Goal: Use online tool/utility: Utilize a website feature to perform a specific function

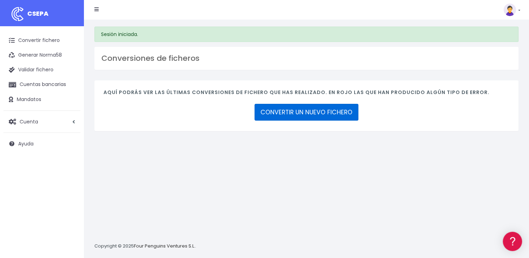
click at [275, 114] on link "CONVERTIR UN NUEVO FICHERO" at bounding box center [306, 112] width 104 height 17
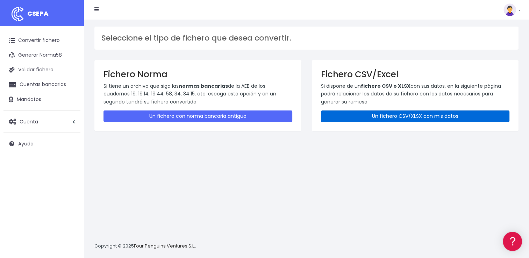
click at [363, 113] on link "Un fichero CSV/XLSX con mis datos" at bounding box center [415, 116] width 189 height 12
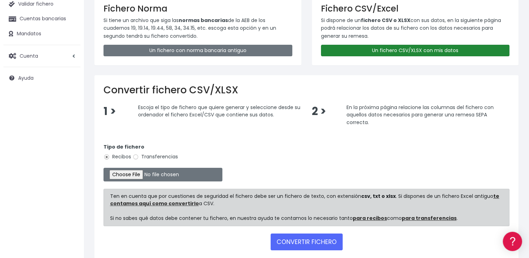
scroll to position [70, 0]
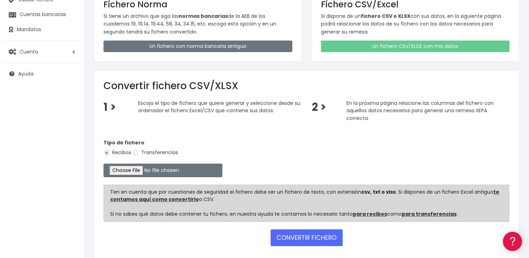
click at [152, 154] on label "Transferencias" at bounding box center [154, 152] width 45 height 7
click at [139, 154] on input "Transferencias" at bounding box center [135, 153] width 6 height 6
radio input "true"
click at [135, 171] on input "file" at bounding box center [162, 171] width 119 height 14
type input "C:\fakepath\REEMBOLSOS 0535 W2M CORPORATE 66467,08.csv"
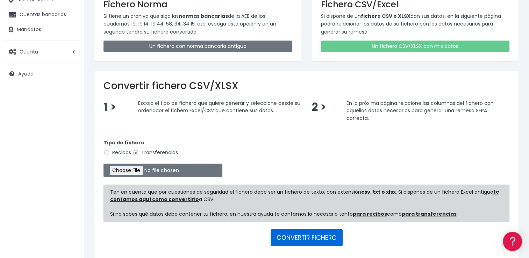
click at [310, 240] on button "CONVERTIR FICHERO" at bounding box center [306, 237] width 72 height 17
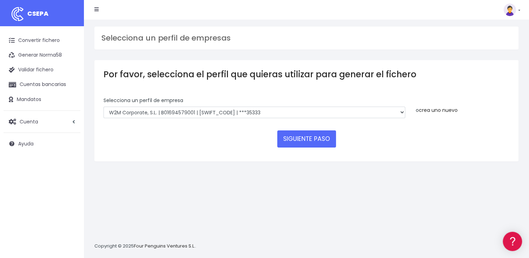
click at [429, 111] on link "crea uno nuevo" at bounding box center [438, 110] width 39 height 7
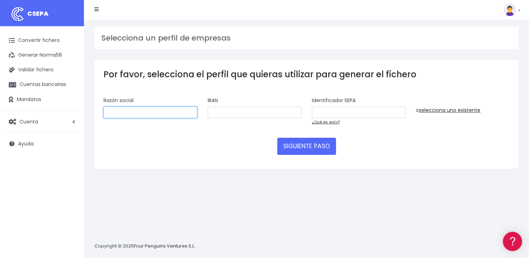
click at [189, 112] on input "text" at bounding box center [150, 113] width 94 height 12
type input "W2M CORPORATE"
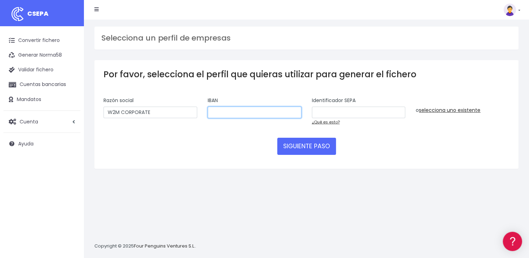
click at [239, 109] on input "text" at bounding box center [255, 113] width 94 height 12
click at [233, 110] on input "text" at bounding box center [255, 113] width 94 height 12
paste input "[FINANCIAL_ID]"
type input "ES2900815138640001267332"
click at [338, 104] on div "Identificador SEPA" at bounding box center [359, 108] width 94 height 22
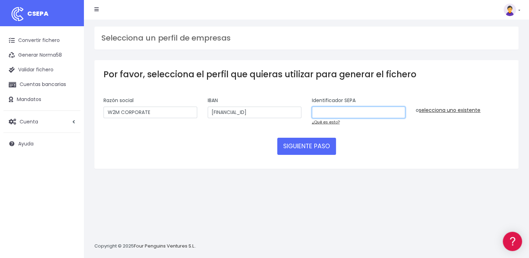
click at [338, 109] on input "text" at bounding box center [359, 113] width 94 height 12
click at [319, 116] on input "text" at bounding box center [359, 113] width 94 height 12
paste input "B01694579"
type input "B01694579"
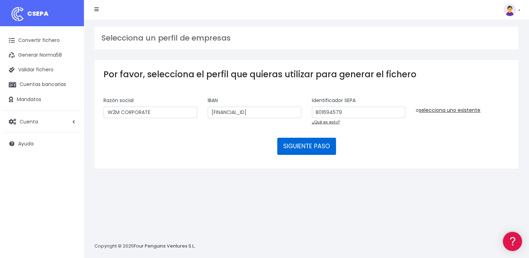
click at [309, 149] on button "SIGUIENTE PASO" at bounding box center [306, 146] width 59 height 17
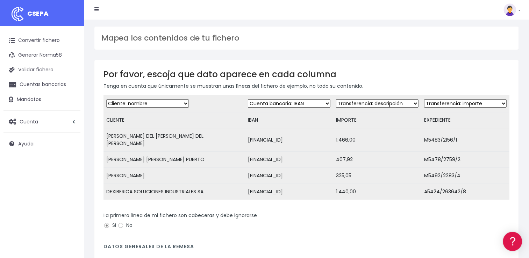
click at [369, 104] on select "Desechar campo Cliente: nombre Cliente: DNI Cliente: Email Cliente: referencia …" at bounding box center [377, 103] width 82 height 8
select select "amount"
click at [336, 99] on select "Desechar campo Cliente: nombre Cliente: DNI Cliente: Email Cliente: referencia …" at bounding box center [377, 103] width 82 height 8
click at [449, 106] on select "Desechar campo Cliente: nombre Cliente: DNI Cliente: Email Cliente: referencia …" at bounding box center [465, 103] width 82 height 8
select select "description"
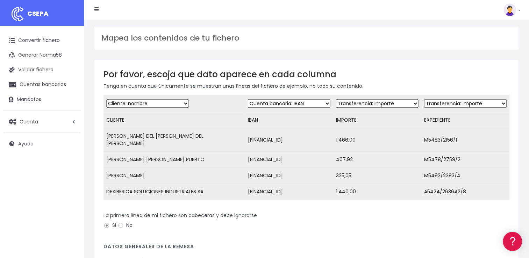
click at [424, 99] on select "Desechar campo Cliente: nombre Cliente: DNI Cliente: Email Cliente: referencia …" at bounding box center [465, 103] width 82 height 8
click at [416, 215] on div "La primera línea de mi fichero son cabeceras y debe ignorarse Si No" at bounding box center [306, 222] width 406 height 20
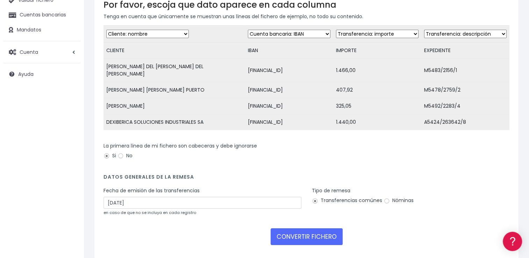
scroll to position [70, 0]
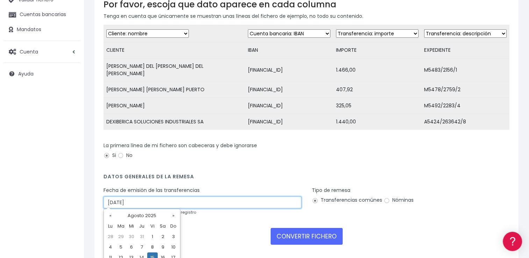
click at [236, 204] on input "15/08/2025" at bounding box center [202, 202] width 198 height 12
click at [131, 256] on td "13" at bounding box center [131, 257] width 10 height 10
type input "13/08/2025"
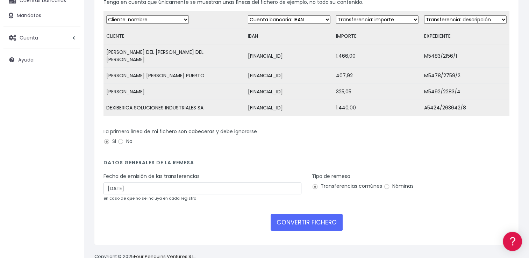
scroll to position [97, 0]
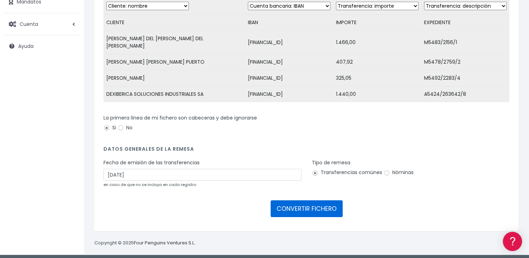
click at [310, 210] on button "CONVERTIR FICHERO" at bounding box center [306, 208] width 72 height 17
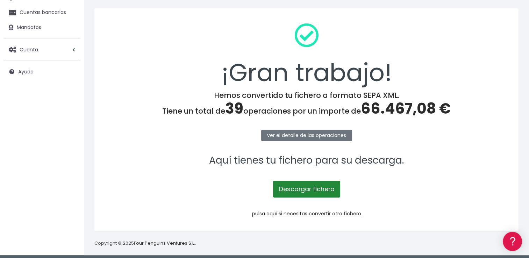
scroll to position [75, 0]
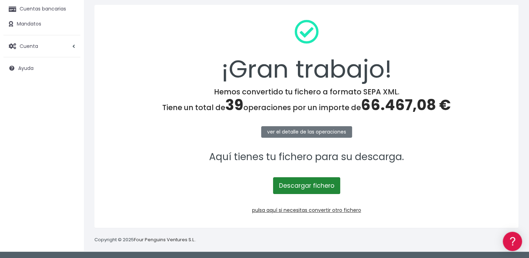
click at [318, 189] on link "Descargar fichero" at bounding box center [306, 185] width 67 height 17
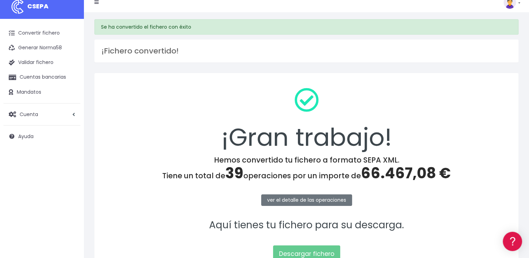
scroll to position [0, 0]
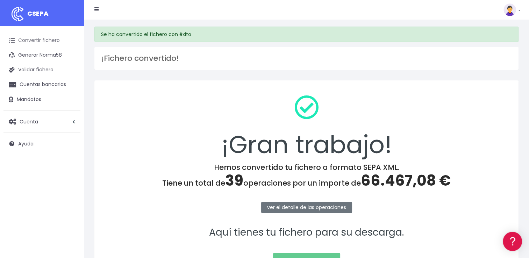
click at [56, 42] on link "Convertir fichero" at bounding box center [41, 40] width 77 height 15
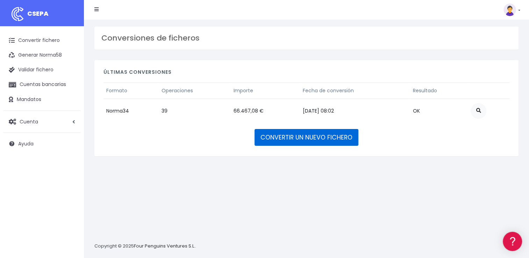
click at [348, 137] on link "CONVERTIR UN NUEVO FICHERO" at bounding box center [306, 137] width 104 height 17
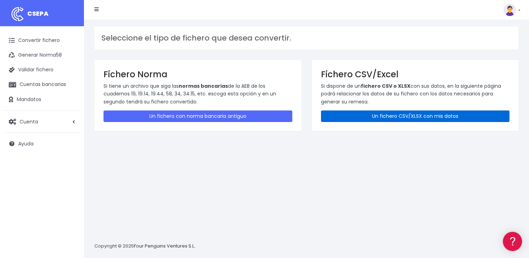
click at [374, 118] on link "Un fichero CSV/XLSX con mis datos" at bounding box center [415, 116] width 189 height 12
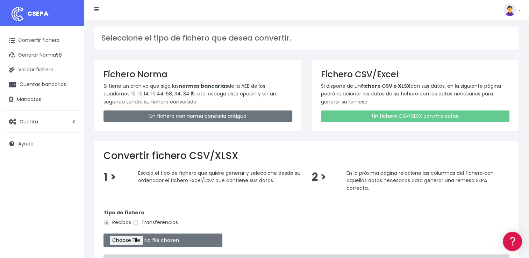
click at [150, 222] on label "Transferencias" at bounding box center [154, 222] width 45 height 7
click at [139, 222] on input "Transferencias" at bounding box center [135, 222] width 6 height 6
radio input "true"
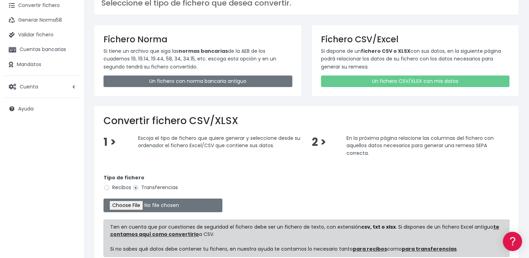
scroll to position [70, 0]
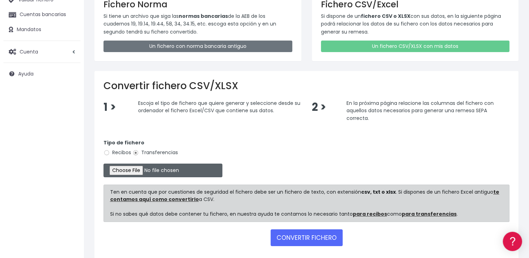
click at [138, 173] on input "file" at bounding box center [162, 171] width 119 height 14
type input "C:\fakepath\REEMBOLSOS 0554 V2M 6907,83.csv"
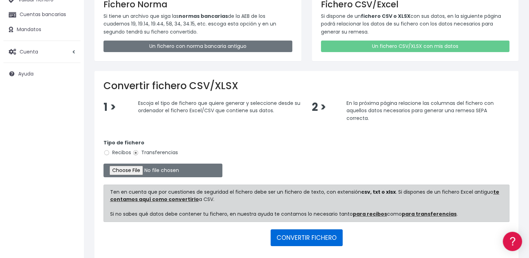
click at [291, 235] on button "CONVERTIR FICHERO" at bounding box center [306, 237] width 72 height 17
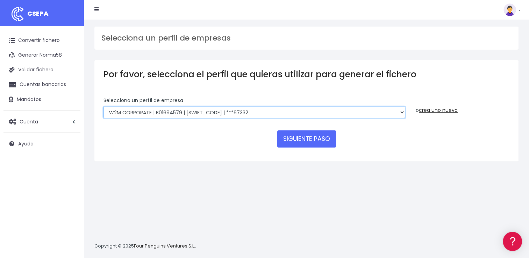
click at [225, 113] on select "WORLD2MEET,S.L.U | b62880992 | [SWIFT_CODE] | ***97721 World 2 Meet SLU | B6288…" at bounding box center [254, 113] width 302 height 12
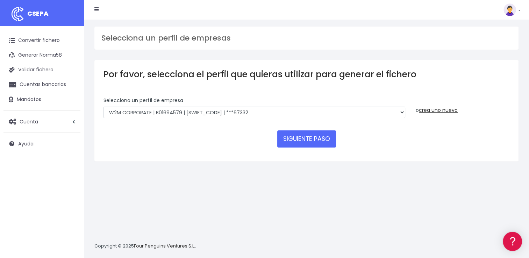
click at [363, 74] on h3 "Por favor, selecciona el perfil que quieras utilizar para generar el fichero" at bounding box center [306, 74] width 406 height 10
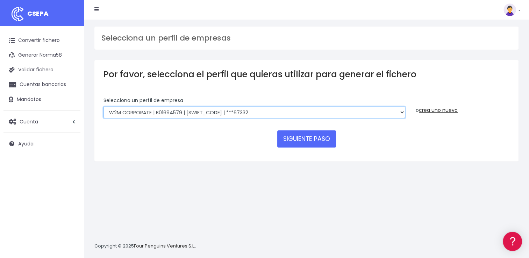
click at [398, 118] on select "WORLD2MEET,S.L.U | b62880992 | [SWIFT_CODE] | ***97721 World 2 Meet SLU | B6288…" at bounding box center [254, 113] width 302 height 12
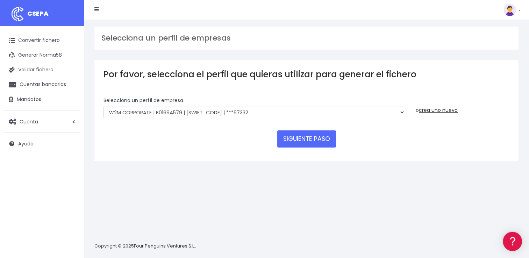
drag, startPoint x: 515, startPoint y: 70, endPoint x: 492, endPoint y: 88, distance: 28.4
click at [515, 70] on div "Por favor, selecciona el perfil que quieras utilizar para generar el fichero Se…" at bounding box center [306, 110] width 424 height 101
click at [453, 111] on link "crea uno nuevo" at bounding box center [438, 110] width 39 height 7
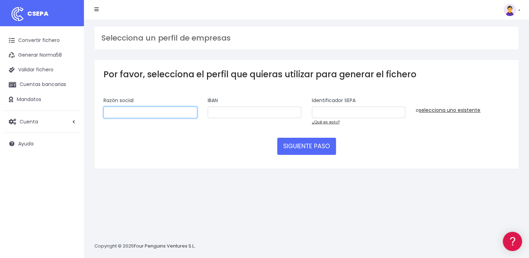
click at [159, 114] on input "text" at bounding box center [150, 113] width 94 height 12
type input "VIAJES W2M"
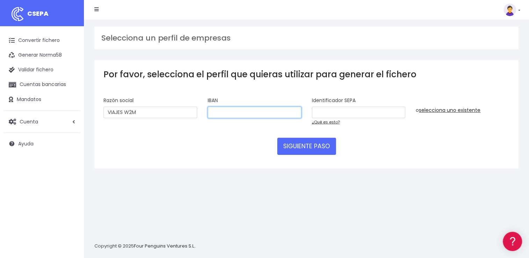
click at [217, 113] on input "text" at bounding box center [255, 113] width 94 height 12
click at [220, 118] on div "IBAN" at bounding box center [254, 114] width 104 height 34
click at [271, 112] on input "text" at bounding box center [255, 113] width 94 height 12
paste input "ES9300815138680001267827"
type input "ES9300815138680001267827"
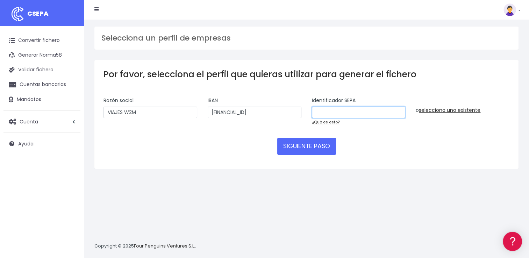
click at [334, 113] on input "text" at bounding box center [359, 113] width 94 height 12
paste input "A48115638"
type input "A48115638"
drag, startPoint x: 496, startPoint y: 136, endPoint x: 491, endPoint y: 141, distance: 7.4
click at [496, 136] on form "Selecciona un perfíl de empresa WORLD2MEET,S.L.U | b62880992 | BSABESBBXXX | **…" at bounding box center [306, 128] width 406 height 63
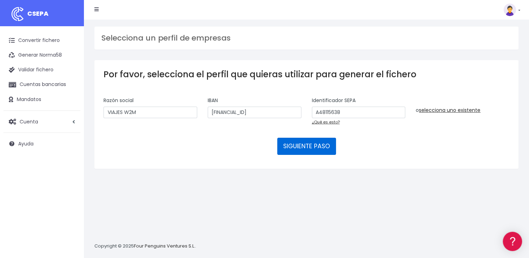
click at [331, 151] on button "SIGUIENTE PASO" at bounding box center [306, 146] width 59 height 17
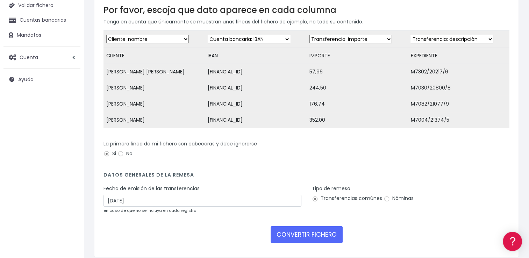
scroll to position [70, 0]
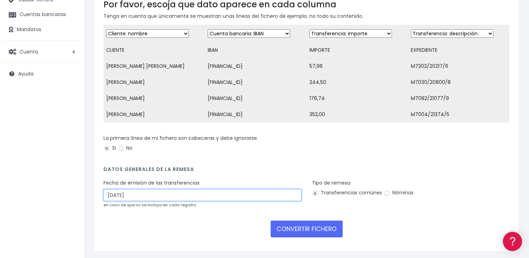
click at [245, 205] on div "Fecha de emisión de las transferencias 15/08/2025 en caso de que no se incluya …" at bounding box center [202, 193] width 198 height 29
click at [245, 199] on input "15/08/2025" at bounding box center [202, 195] width 198 height 12
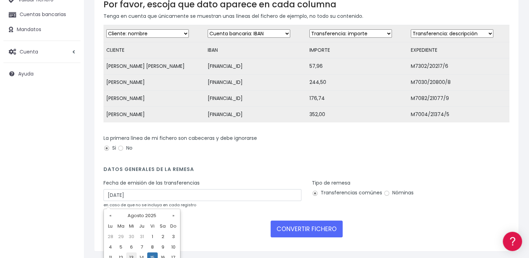
click at [134, 252] on td "13" at bounding box center [131, 257] width 10 height 10
type input "13/08/2025"
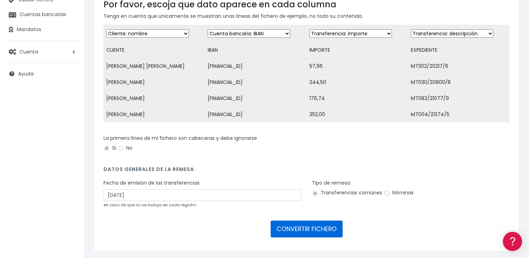
click at [282, 231] on button "CONVERTIR FICHERO" at bounding box center [306, 228] width 72 height 17
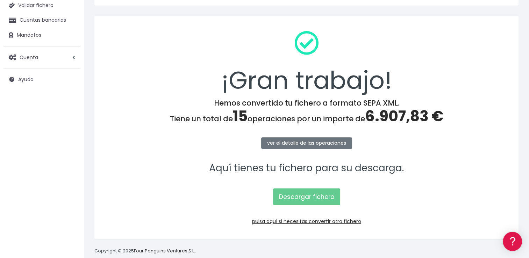
scroll to position [70, 0]
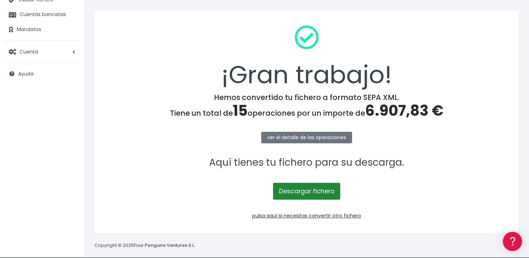
click at [328, 192] on link "Descargar fichero" at bounding box center [306, 191] width 67 height 17
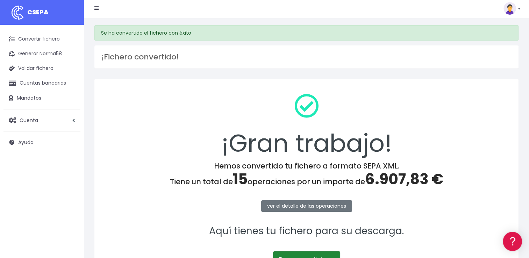
scroll to position [0, 0]
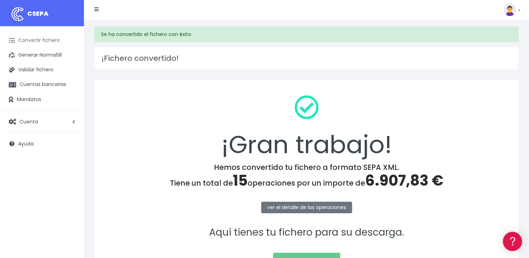
click at [53, 44] on link "Convertir fichero" at bounding box center [41, 40] width 77 height 15
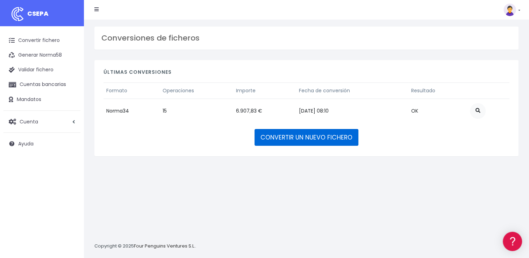
click at [289, 138] on link "CONVERTIR UN NUEVO FICHERO" at bounding box center [306, 137] width 104 height 17
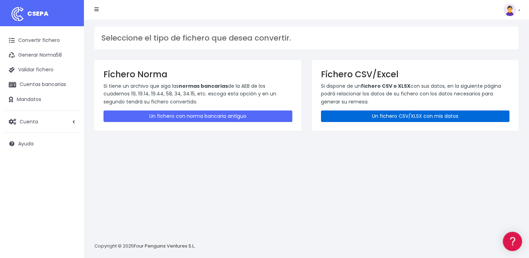
click at [356, 115] on link "Un fichero CSV/XLSX con mis datos" at bounding box center [415, 116] width 189 height 12
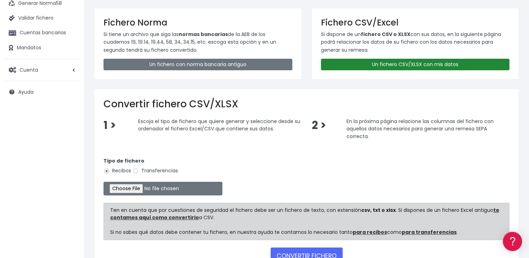
scroll to position [101, 0]
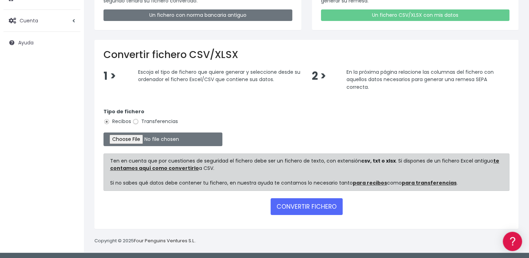
click at [138, 118] on input "Transferencias" at bounding box center [135, 121] width 6 height 6
radio input "true"
click at [138, 140] on input "file" at bounding box center [162, 139] width 119 height 14
type input "C:\fakepath\REEMBOLSOS 0576 ABRAMAR 28614,31.csv"
click at [292, 206] on button "CONVERTIR FICHERO" at bounding box center [306, 206] width 72 height 17
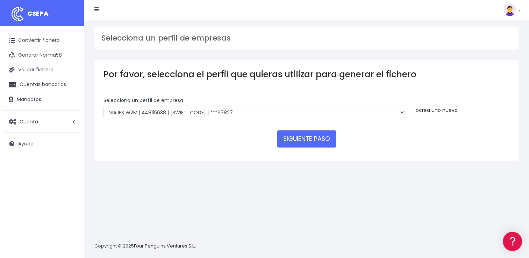
click at [423, 109] on link "crea uno nuevo" at bounding box center [438, 110] width 39 height 7
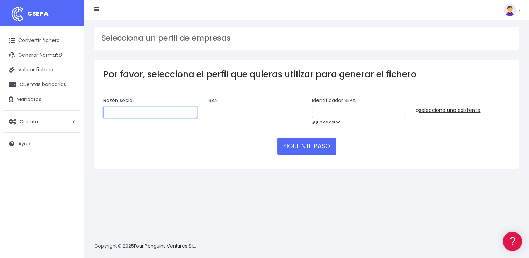
click at [191, 114] on input "text" at bounding box center [150, 113] width 94 height 12
click at [155, 109] on input "text" at bounding box center [150, 113] width 94 height 12
type input "VIAJES ABRAMAR"
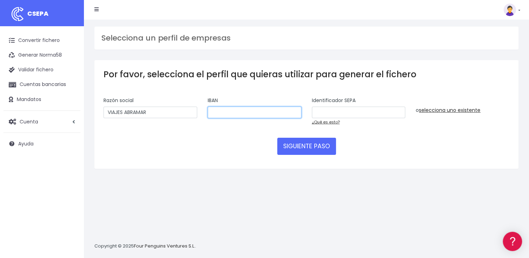
click at [238, 115] on input "text" at bounding box center [255, 113] width 94 height 12
click at [232, 108] on input "text" at bounding box center [255, 113] width 94 height 12
paste input "[FINANCIAL_ID]"
type input "ES0800815097130001102315"
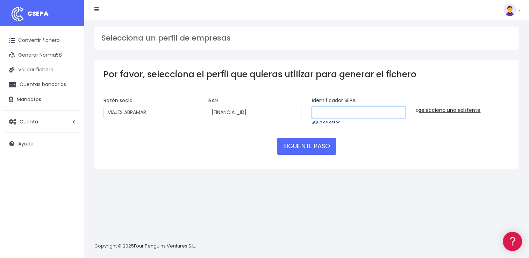
click at [343, 113] on input "text" at bounding box center [359, 113] width 94 height 12
click at [358, 110] on input "text" at bounding box center [359, 113] width 94 height 12
paste input "A36833309"
type input "A36833309"
click at [242, 133] on form "Selecciona un perfíl de empresa WORLD2MEET,S.L.U | b62880992 | BSABESBBXXX | **…" at bounding box center [306, 128] width 406 height 63
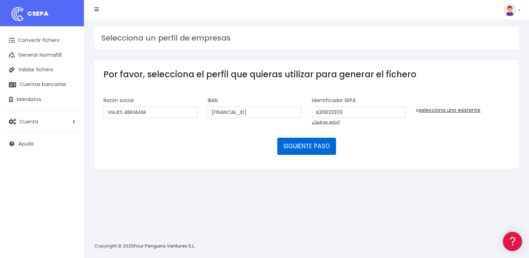
click at [317, 152] on button "SIGUIENTE PASO" at bounding box center [306, 146] width 59 height 17
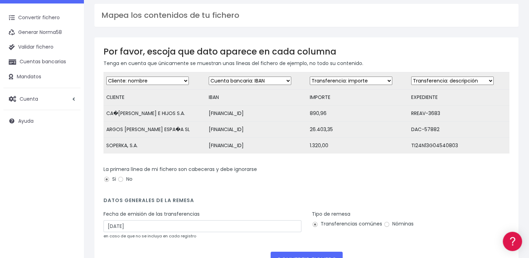
scroll to position [35, 0]
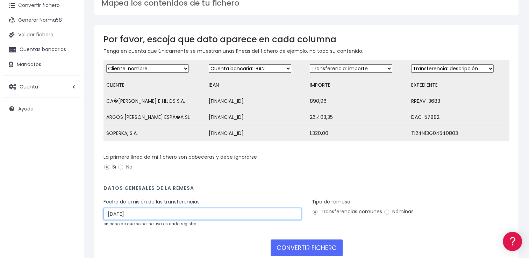
click at [246, 215] on input "[DATE]" at bounding box center [202, 214] width 198 height 12
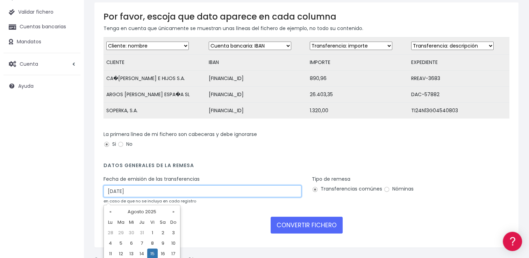
scroll to position [70, 0]
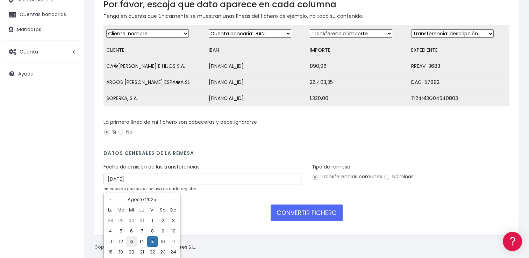
click at [136, 238] on td "13" at bounding box center [131, 241] width 10 height 10
type input "[DATE]"
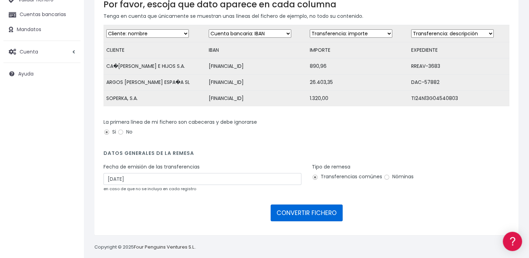
click at [284, 219] on button "CONVERTIR FICHERO" at bounding box center [306, 212] width 72 height 17
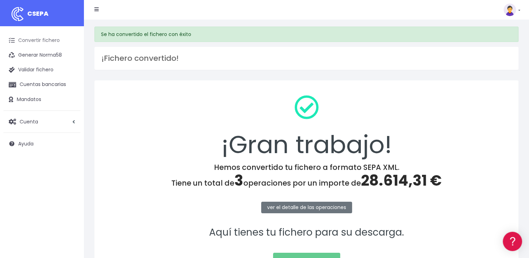
click at [50, 44] on link "Convertir fichero" at bounding box center [41, 40] width 77 height 15
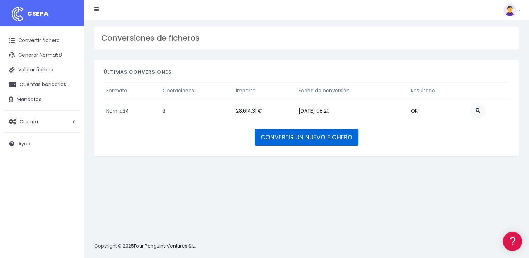
click at [321, 142] on link "CONVERTIR UN NUEVO FICHERO" at bounding box center [306, 137] width 104 height 17
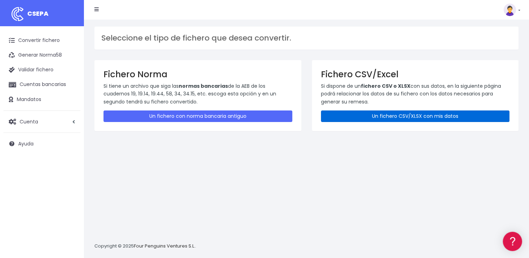
click at [335, 117] on link "Un fichero CSV/XLSX con mis datos" at bounding box center [415, 116] width 189 height 12
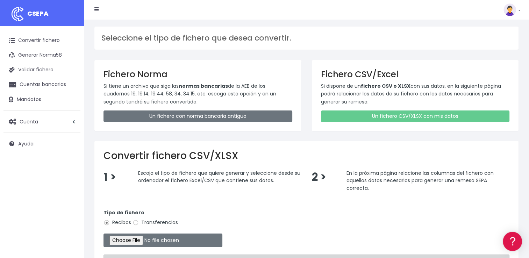
click at [159, 219] on label "Transferencias" at bounding box center [154, 222] width 45 height 7
click at [139, 219] on input "Transferencias" at bounding box center [135, 222] width 6 height 6
radio input "true"
click at [141, 239] on input "file" at bounding box center [162, 240] width 119 height 14
type input "C:\fakepath\REEMBOLSOS 0576 ABRAMAR 28614,31.csv"
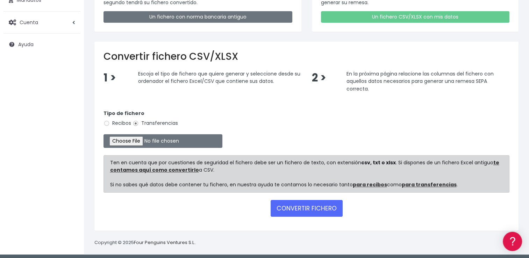
scroll to position [101, 0]
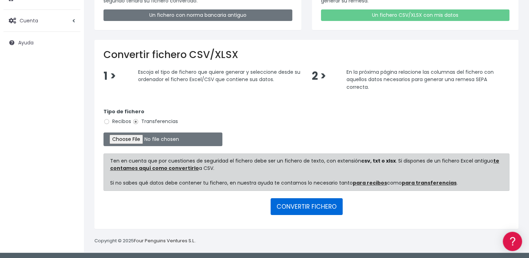
click at [286, 210] on button "CONVERTIR FICHERO" at bounding box center [306, 206] width 72 height 17
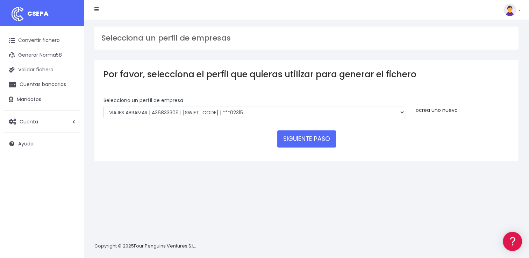
click at [429, 111] on link "crea uno nuevo" at bounding box center [438, 110] width 39 height 7
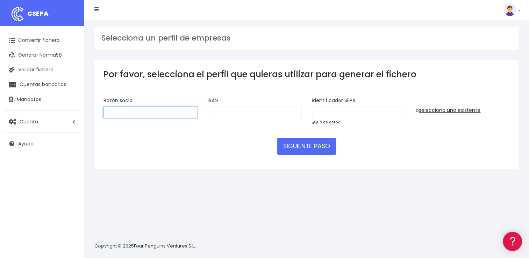
click at [182, 112] on input "text" at bounding box center [150, 113] width 94 height 12
click at [162, 117] on input "text" at bounding box center [150, 113] width 94 height 12
type input "VIAJES ABRAMAR"
type input "[FINANCIAL_ID]"
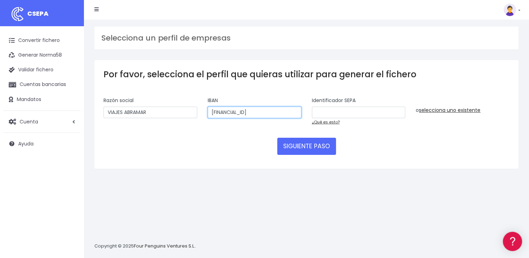
type input "A36833309"
drag, startPoint x: 289, startPoint y: 114, endPoint x: 189, endPoint y: 102, distance: 101.3
click at [189, 102] on div "Razón social VIAJES ABRAMAR IBAN [FINANCIAL_ID] Identificador SEPA A36833309 ¿Q…" at bounding box center [306, 114] width 416 height 34
click at [252, 113] on input "text" at bounding box center [255, 113] width 94 height 12
paste input "[FINANCIAL_ID]"
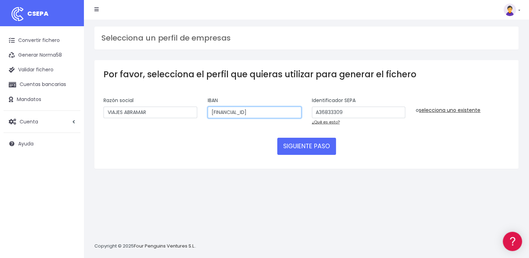
type input "ES0800815097130001102315"
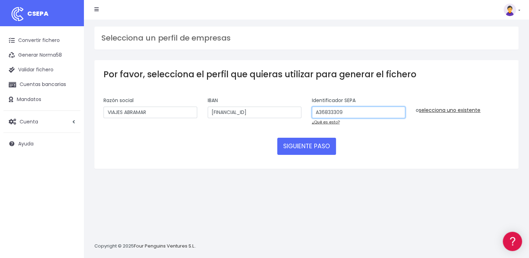
drag, startPoint x: 344, startPoint y: 113, endPoint x: 274, endPoint y: 105, distance: 70.7
click at [274, 105] on div "Razón social VIAJES ABRAMAR IBAN ES0800815097130001102315 Identificador SEPA A3…" at bounding box center [306, 114] width 416 height 34
click at [344, 110] on input "text" at bounding box center [359, 113] width 94 height 12
paste input "A36833309"
type input "A36833309"
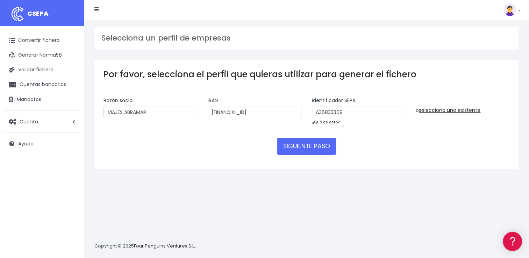
click at [286, 129] on div "IBAN ES0800815097130001102315" at bounding box center [254, 114] width 104 height 34
click at [317, 148] on button "SIGUIENTE PASO" at bounding box center [306, 146] width 59 height 17
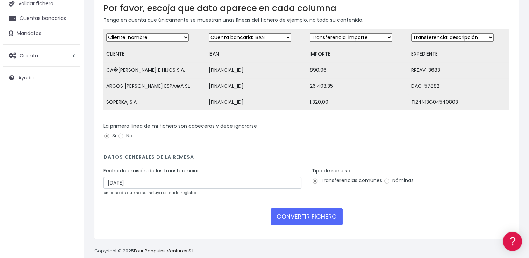
scroll to position [70, 0]
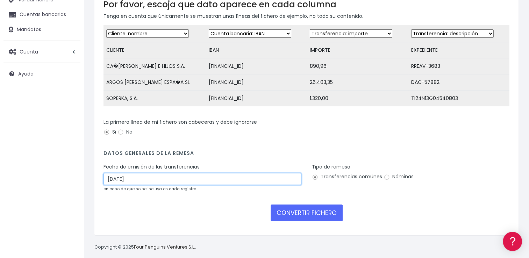
click at [212, 183] on input "[DATE]" at bounding box center [202, 179] width 198 height 12
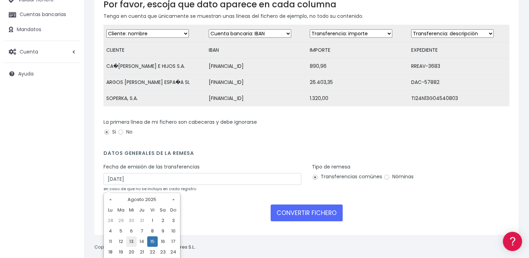
click at [132, 241] on td "13" at bounding box center [131, 241] width 10 height 10
type input "[DATE]"
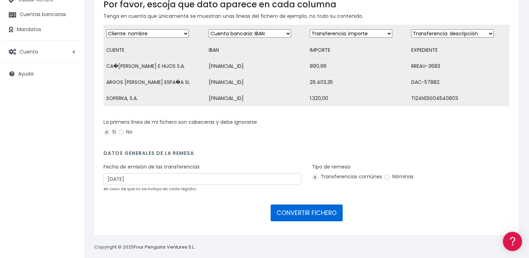
click at [313, 213] on button "CONVERTIR FICHERO" at bounding box center [306, 212] width 72 height 17
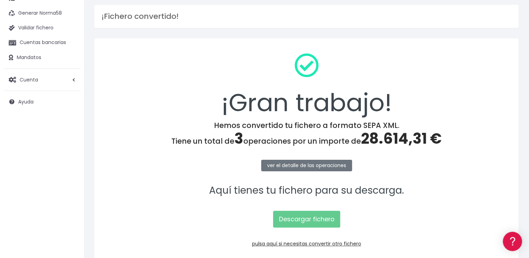
scroll to position [70, 0]
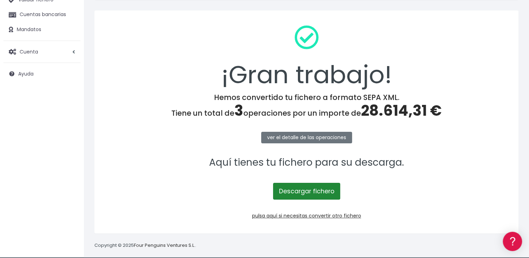
click at [316, 190] on link "Descargar fichero" at bounding box center [306, 191] width 67 height 17
